Goal: Share content: Share content

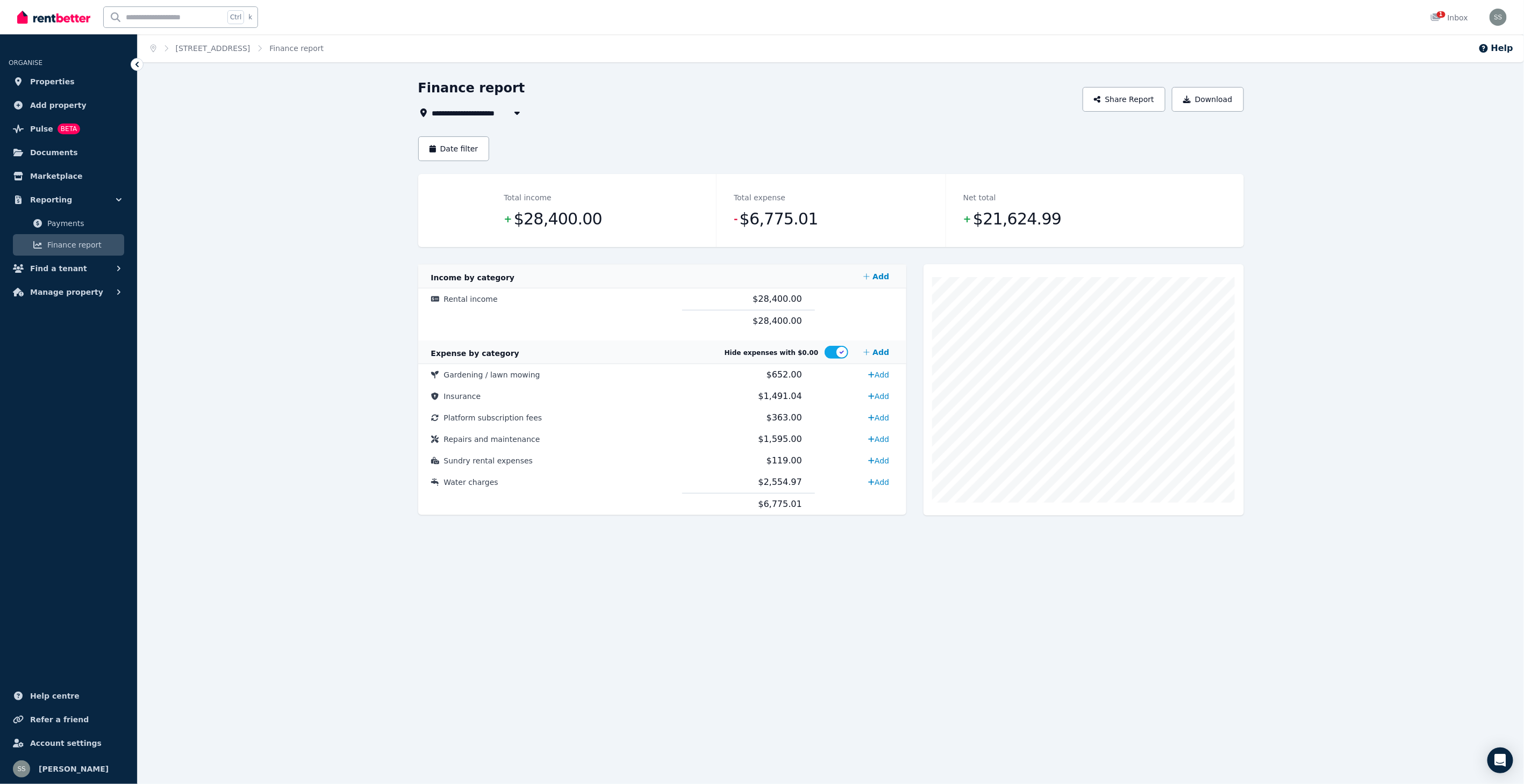
click at [81, 244] on span "Finance report" at bounding box center [83, 245] width 73 height 13
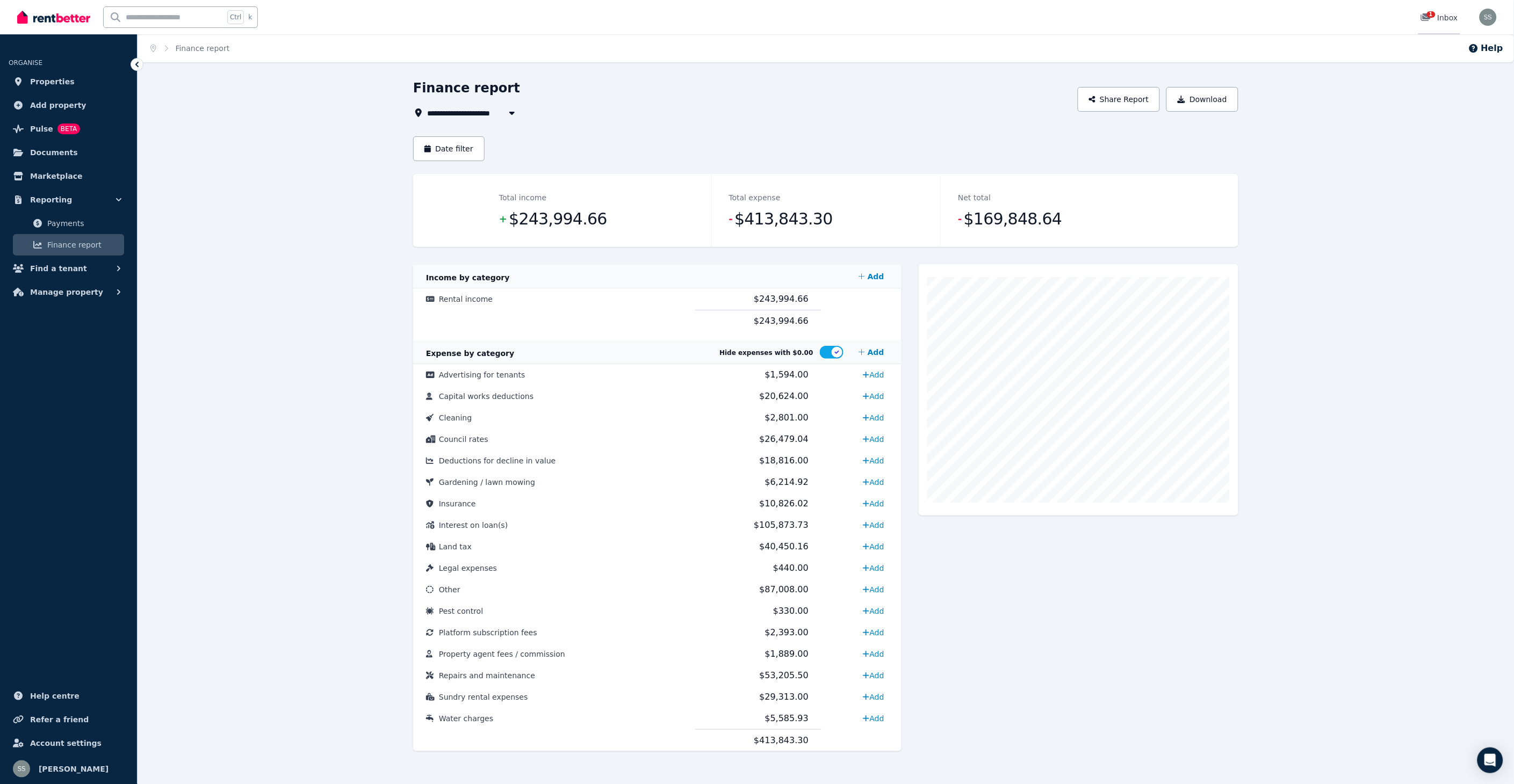
click at [1433, 14] on span "1" at bounding box center [1431, 14] width 9 height 6
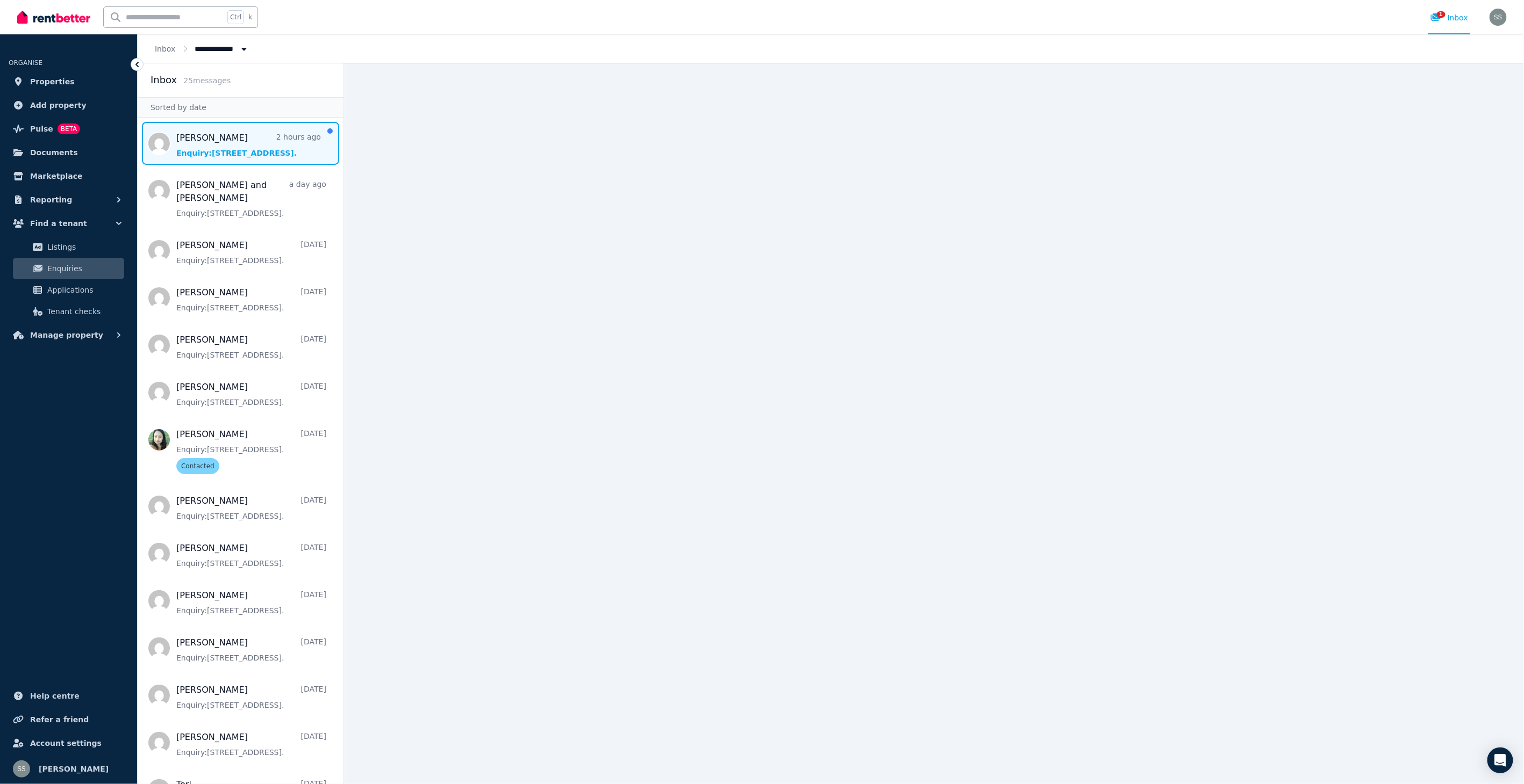
click at [221, 155] on span "Message list" at bounding box center [240, 144] width 206 height 43
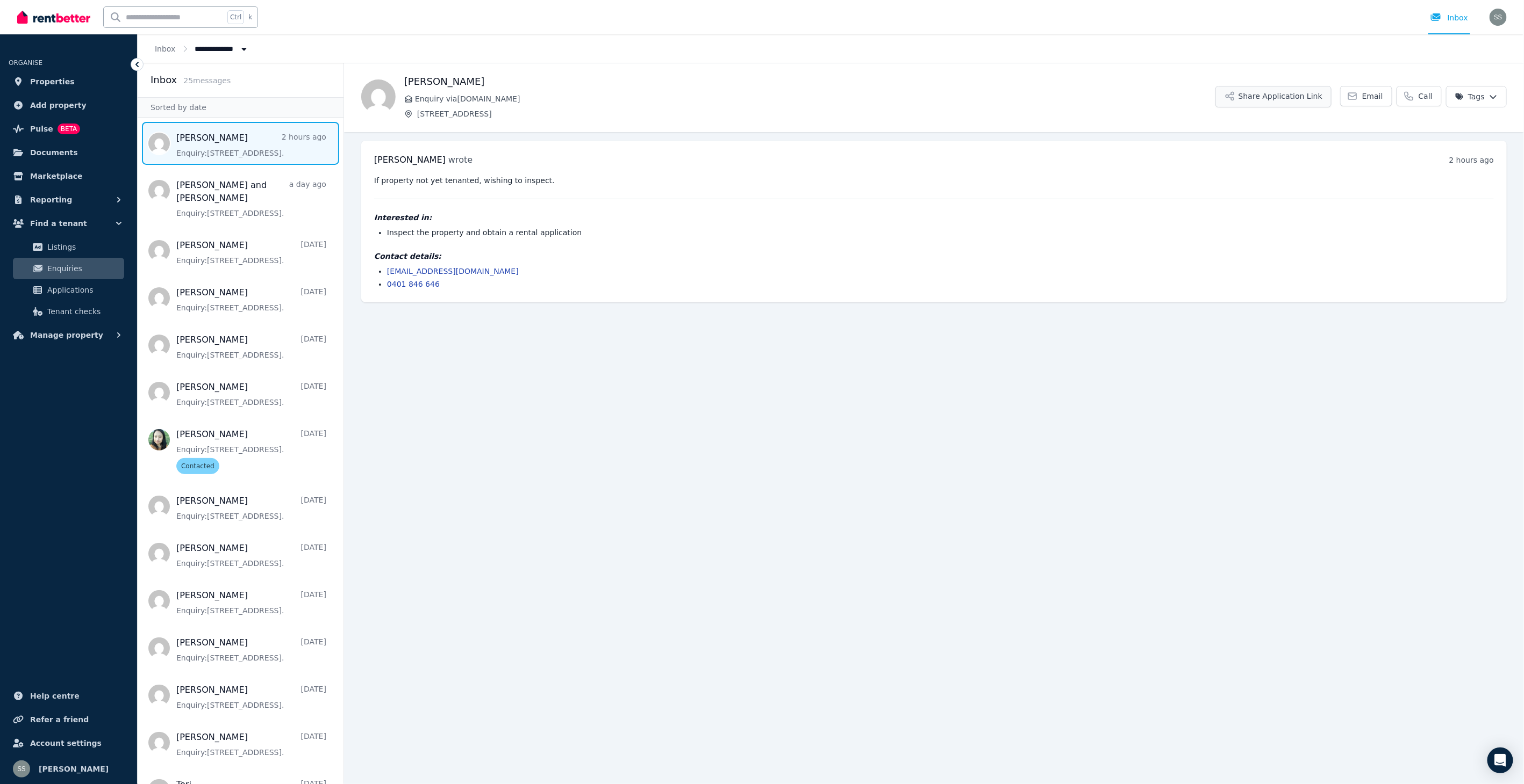
click at [1292, 94] on button "Share Application Link" at bounding box center [1273, 97] width 116 height 22
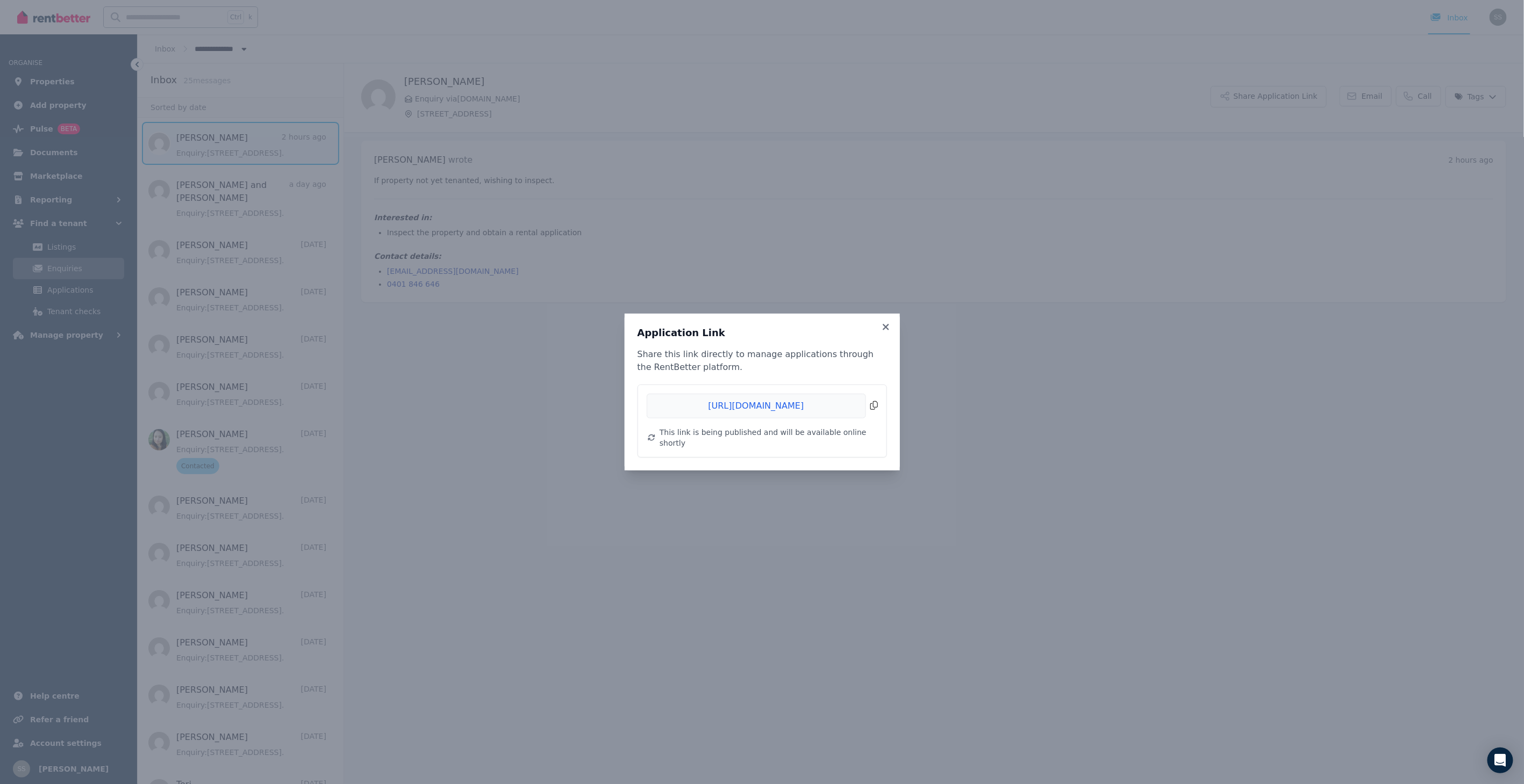
click at [874, 412] on span "Copied!" at bounding box center [762, 406] width 231 height 25
click at [886, 329] on icon at bounding box center [885, 327] width 10 height 10
